Goal: Task Accomplishment & Management: Manage account settings

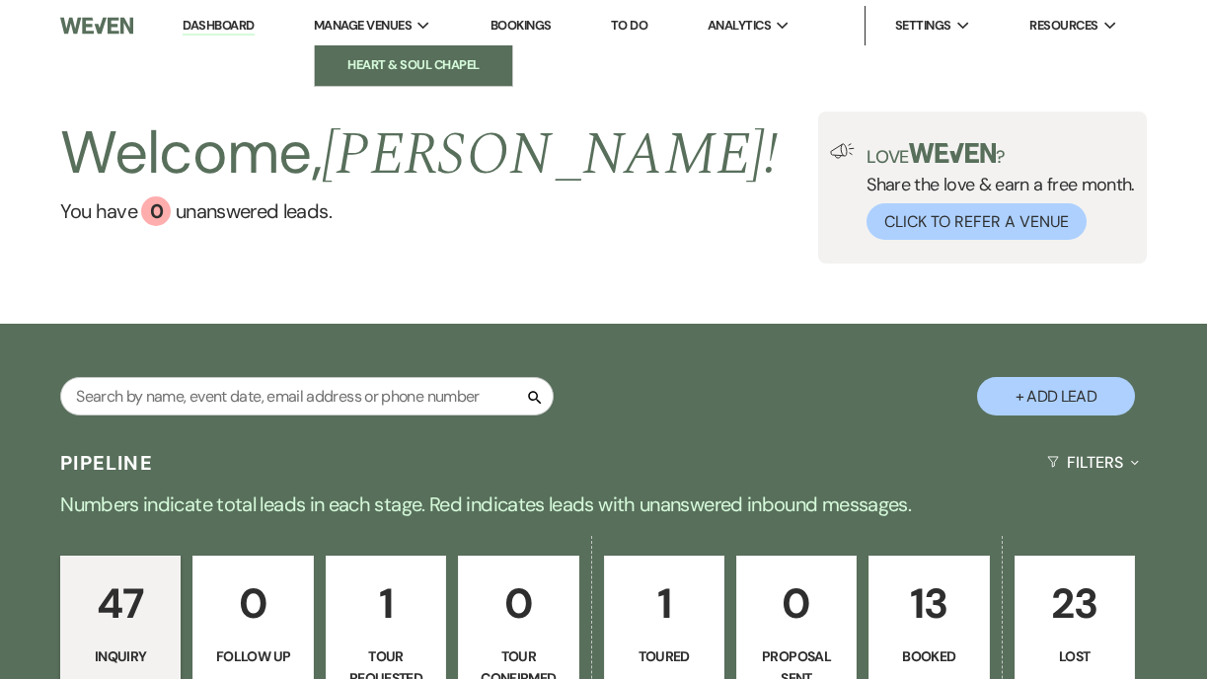
click at [422, 73] on li "Heart & Soul Chapel" at bounding box center [414, 65] width 178 height 20
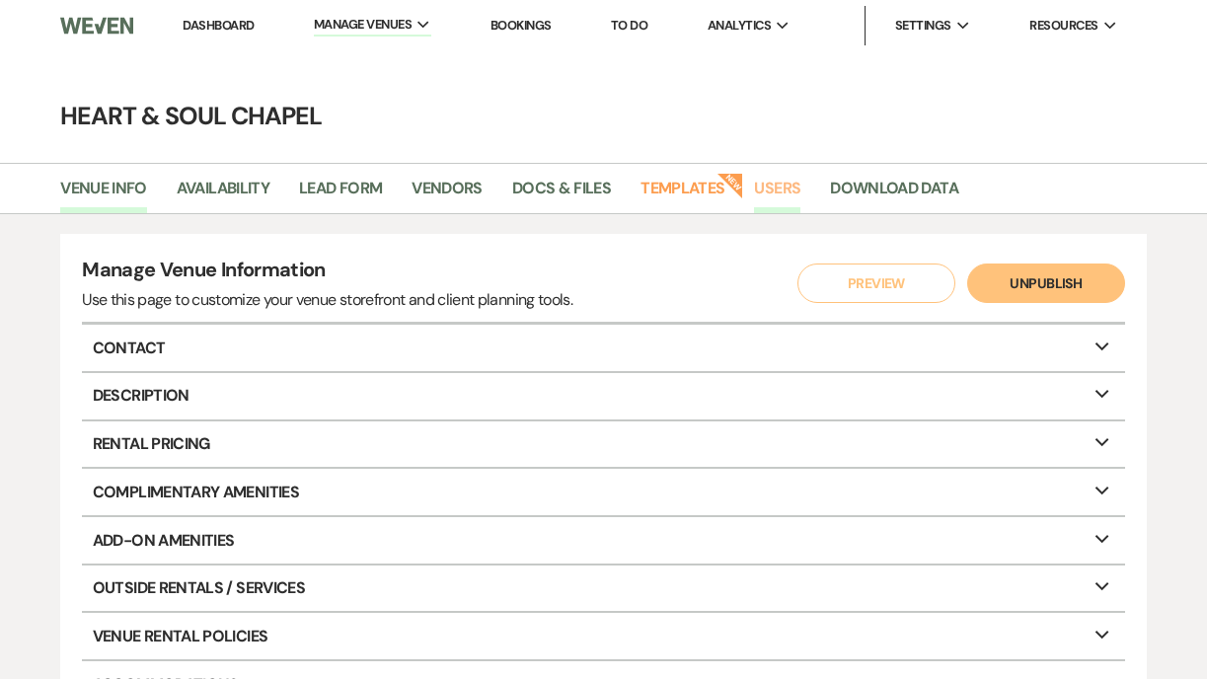
click at [778, 181] on link "Users" at bounding box center [777, 195] width 46 height 38
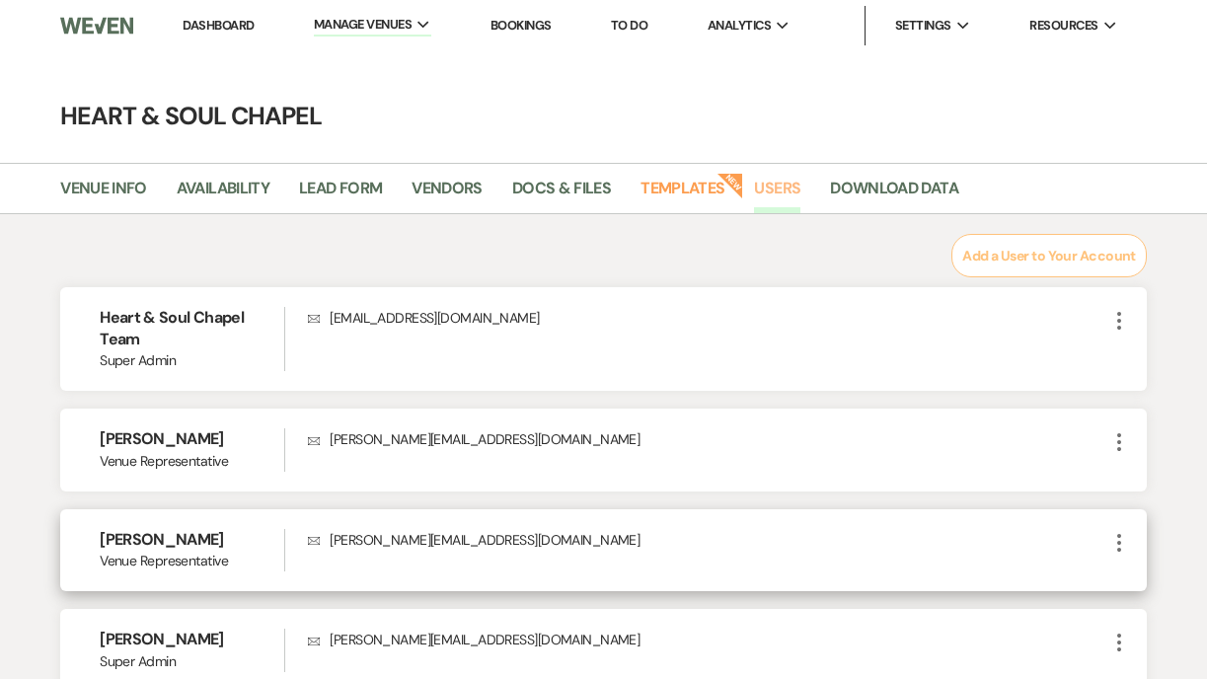
scroll to position [91, 0]
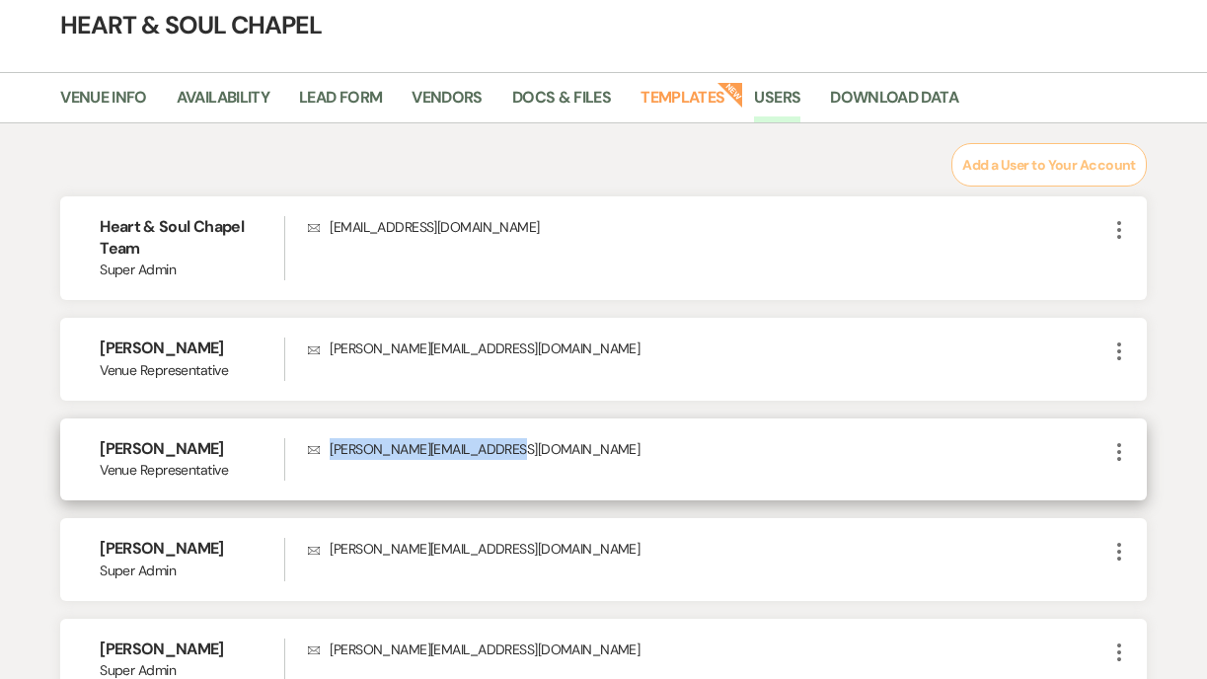
drag, startPoint x: 517, startPoint y: 448, endPoint x: 327, endPoint y: 444, distance: 190.6
click at [326, 445] on p "Envelope [PERSON_NAME][EMAIL_ADDRESS][DOMAIN_NAME]" at bounding box center [708, 449] width 800 height 22
copy p "[PERSON_NAME][EMAIL_ADDRESS][DOMAIN_NAME]"
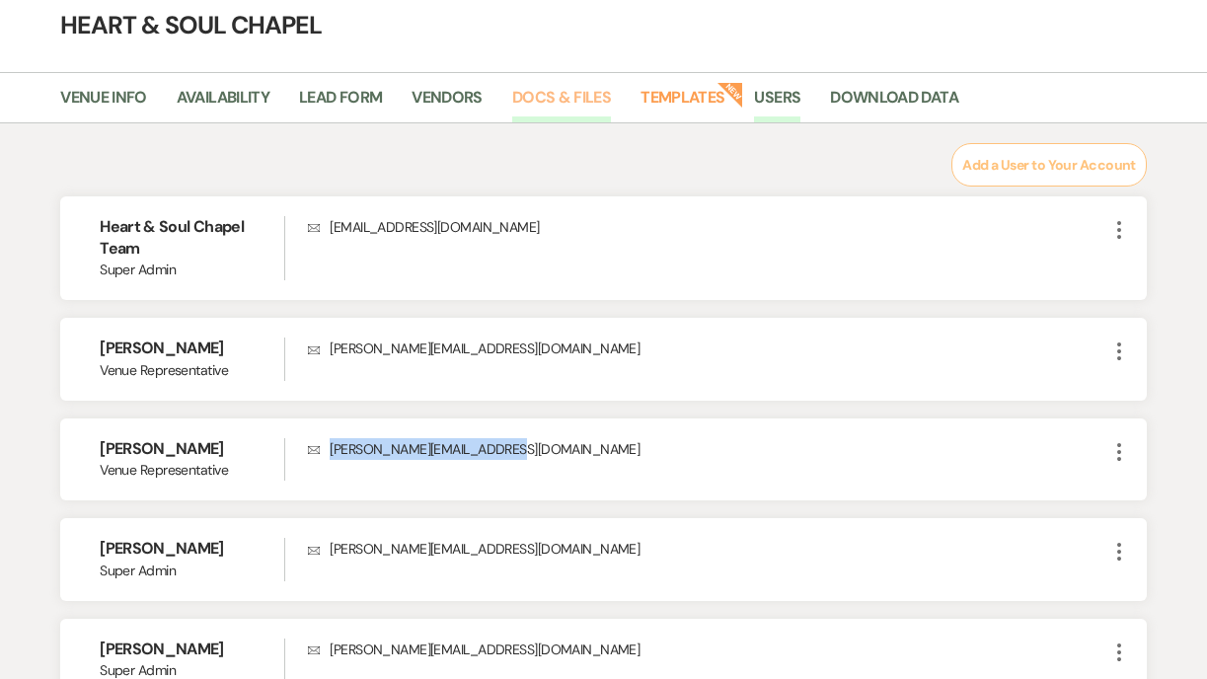
click at [561, 90] on link "Docs & Files" at bounding box center [561, 104] width 99 height 38
